Goal: Information Seeking & Learning: Check status

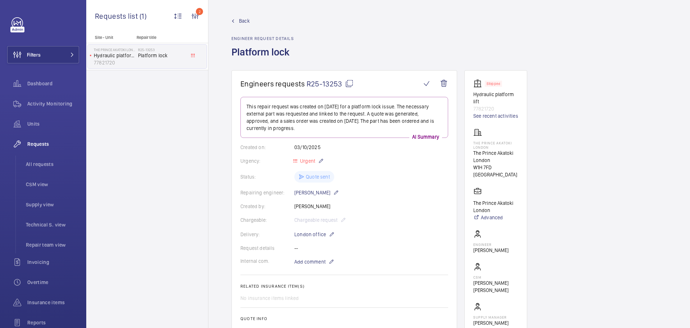
scroll to position [252, 0]
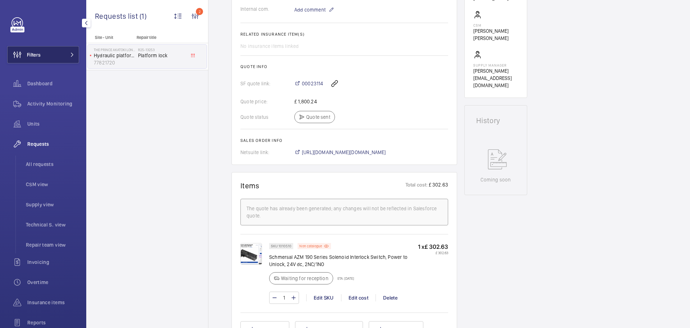
click at [37, 53] on span "Filters" at bounding box center [34, 54] width 14 height 7
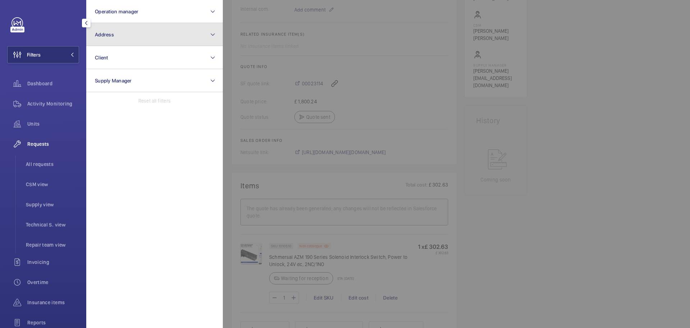
click at [117, 26] on button "Address" at bounding box center [154, 34] width 137 height 23
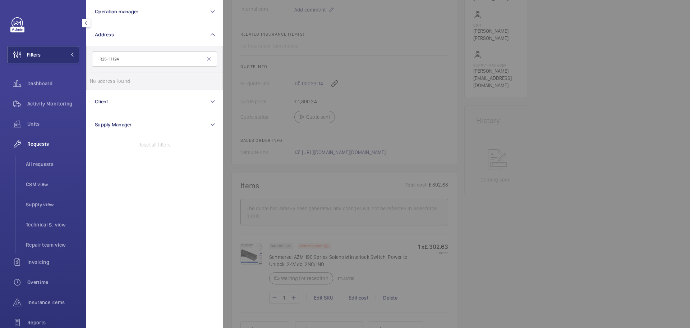
type input "R25-11124"
drag, startPoint x: 121, startPoint y: 59, endPoint x: 85, endPoint y: 58, distance: 35.6
click at [86, 58] on div "Filters Operation manager Address R25-11124 No address found Reset Client Suppl…" at bounding box center [43, 164] width 86 height 328
click at [43, 146] on span "Requests" at bounding box center [53, 143] width 52 height 7
click at [365, 73] on div at bounding box center [568, 164] width 690 height 328
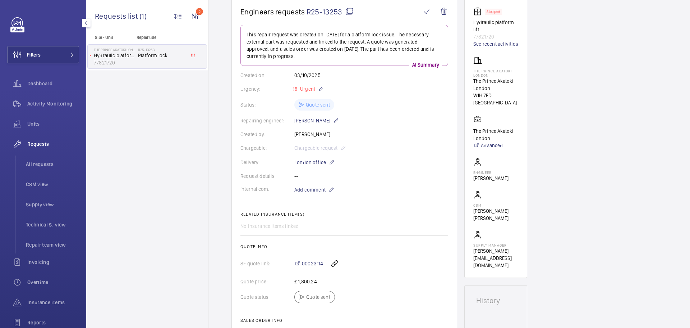
scroll to position [0, 0]
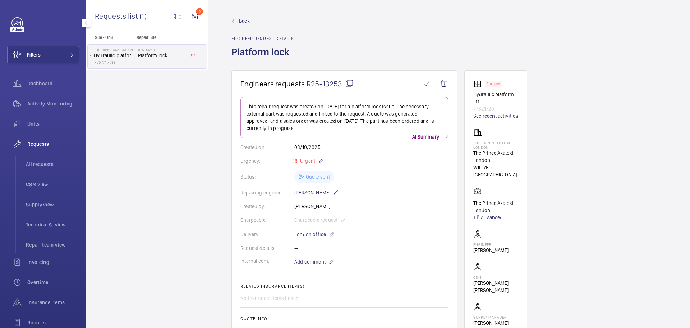
click at [243, 23] on span "Back" at bounding box center [244, 20] width 11 height 7
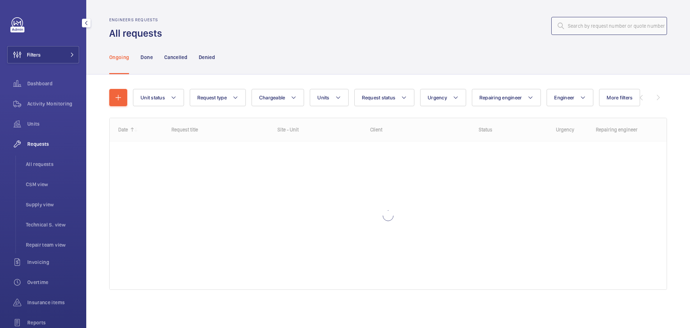
click at [599, 29] on input "text" at bounding box center [610, 26] width 116 height 18
paste input "PO-GB-013811"
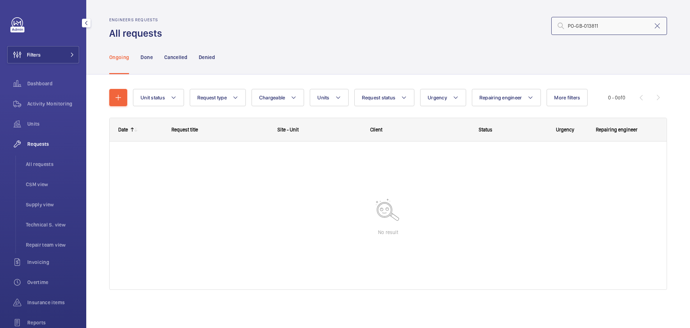
drag, startPoint x: 603, startPoint y: 25, endPoint x: 513, endPoint y: 28, distance: 90.0
click at [513, 28] on div "PO-GB-013811" at bounding box center [417, 25] width 501 height 17
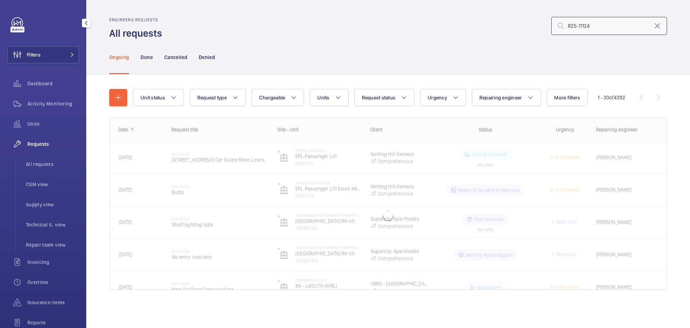
type input "R25-11124"
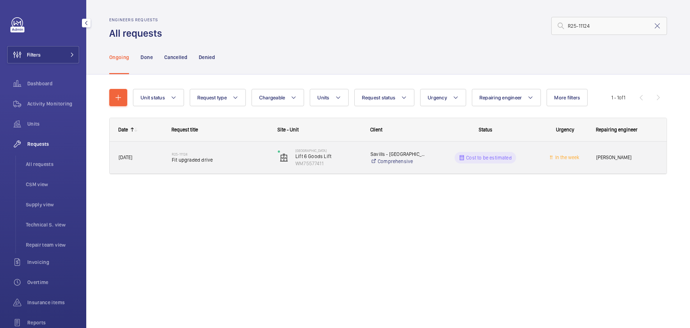
click at [517, 168] on div "Cost to be estimated" at bounding box center [481, 158] width 105 height 26
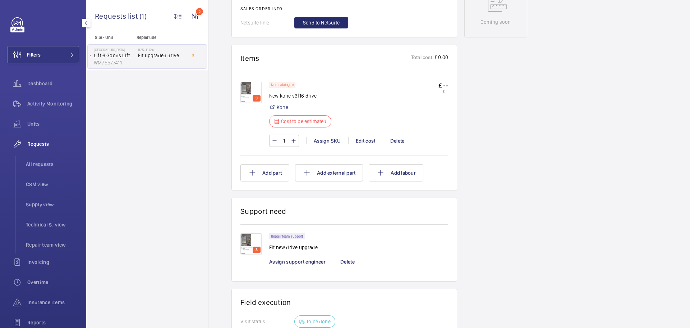
scroll to position [432, 0]
